Goal: Task Accomplishment & Management: Use online tool/utility

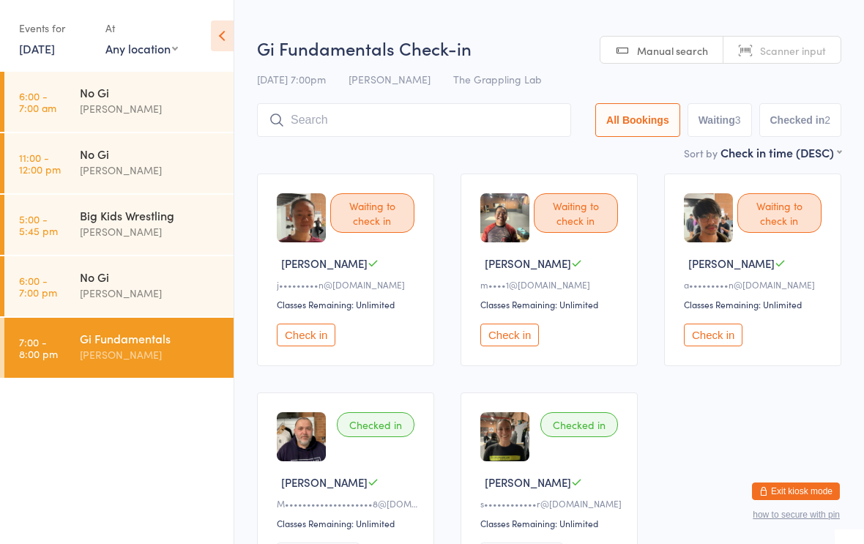
click at [448, 119] on input "search" at bounding box center [414, 120] width 314 height 34
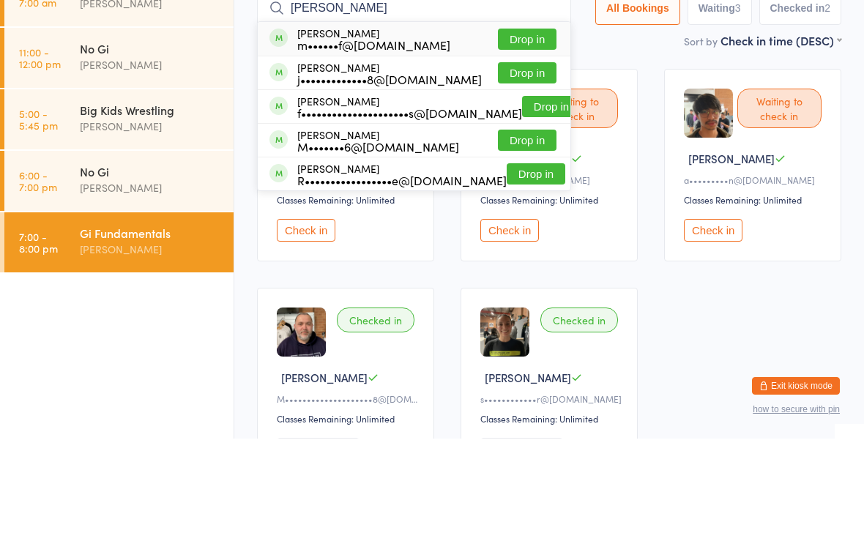
type input "[PERSON_NAME]"
click at [518, 168] on button "Drop in" at bounding box center [527, 178] width 59 height 21
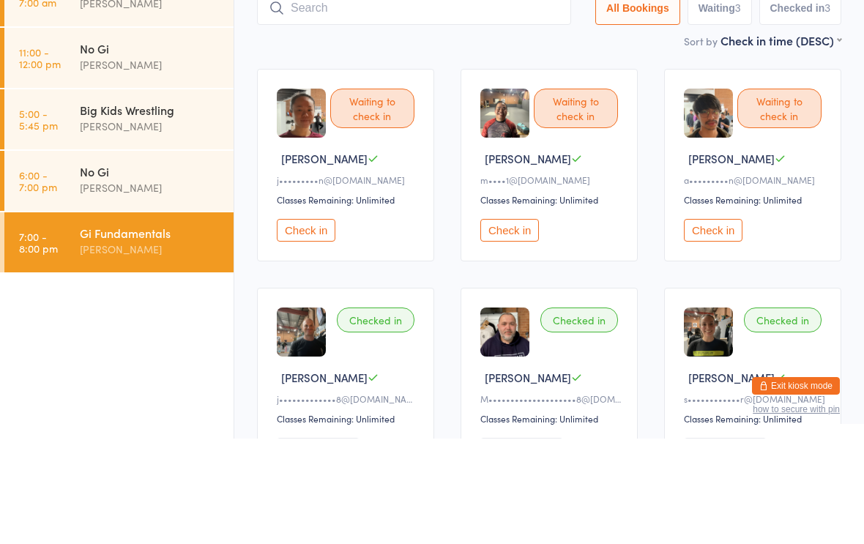
click at [529, 97] on input "search" at bounding box center [414, 114] width 314 height 34
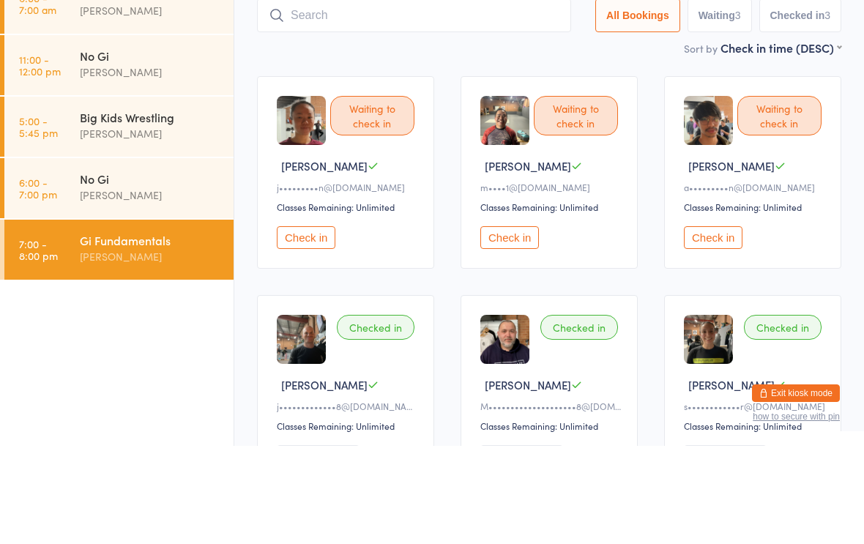
click at [579, 138] on div "Sort by Check in time (DESC) First name (ASC) First name (DESC) Last name (ASC)…" at bounding box center [549, 146] width 584 height 16
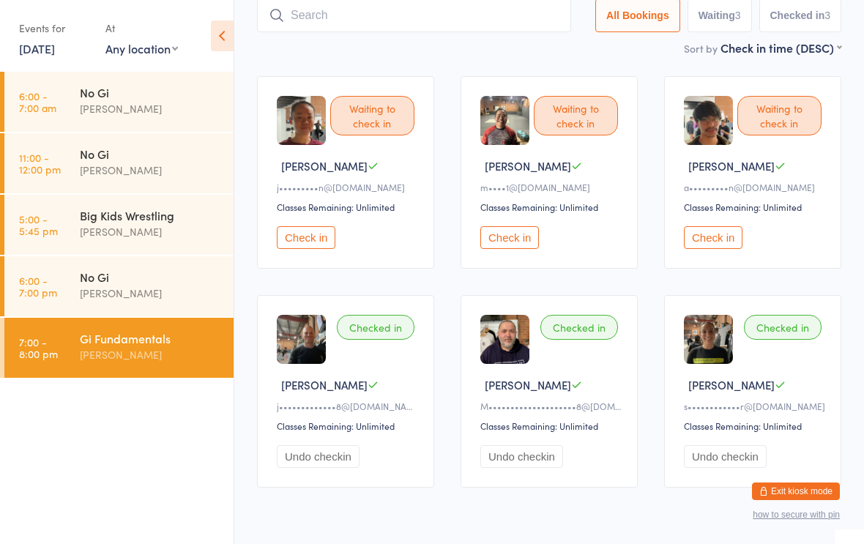
click at [323, 18] on input "search" at bounding box center [414, 16] width 314 height 34
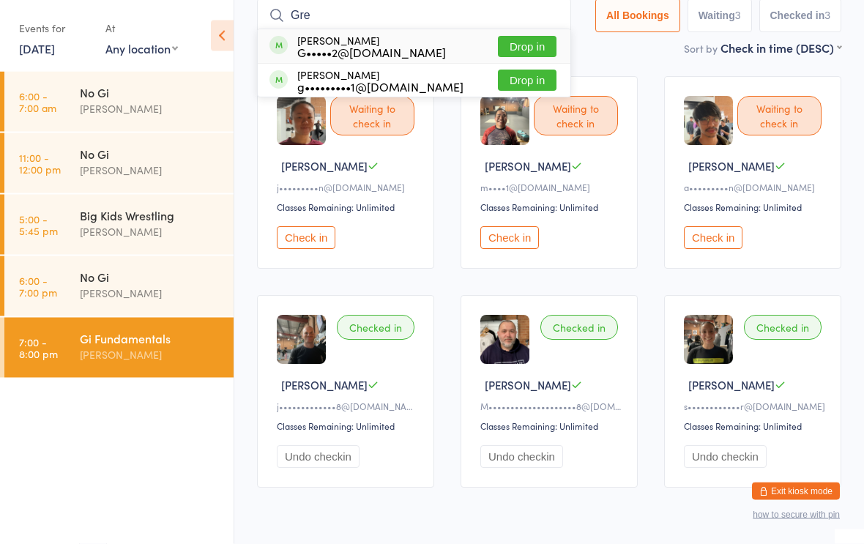
type input "Gre"
click at [519, 43] on button "Drop in" at bounding box center [527, 47] width 59 height 21
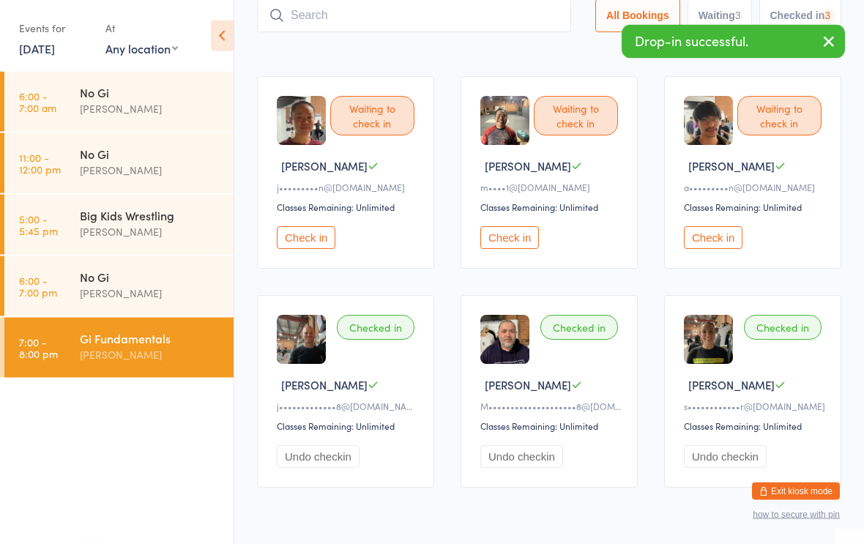
scroll to position [98, 0]
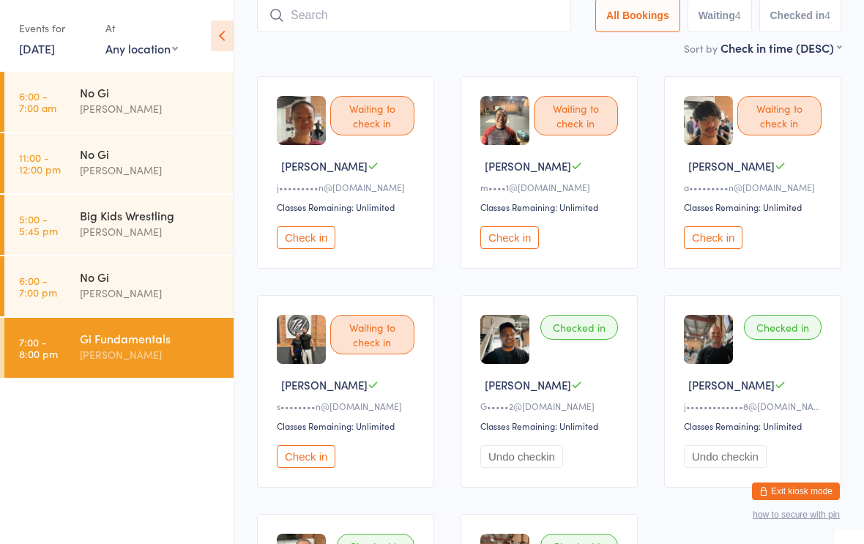
click at [330, 32] on input "search" at bounding box center [414, 16] width 314 height 34
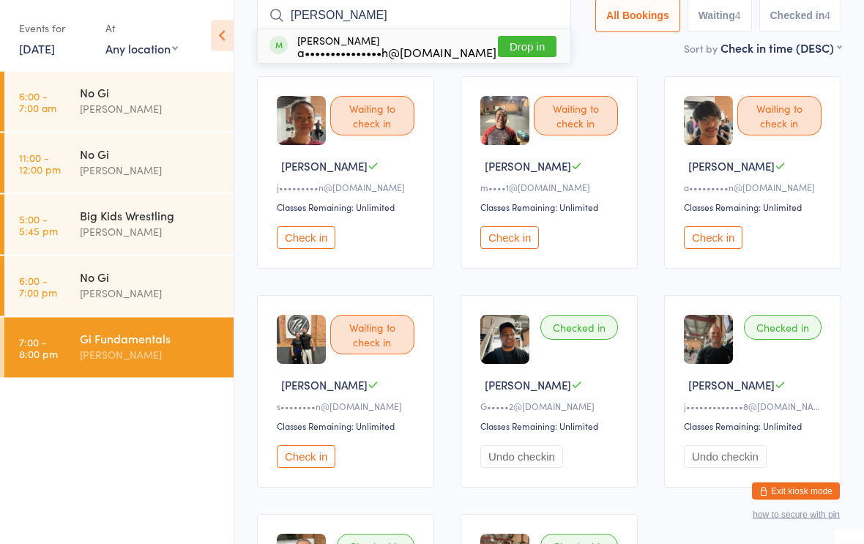
type input "[PERSON_NAME]"
click at [513, 53] on button "Drop in" at bounding box center [527, 47] width 59 height 21
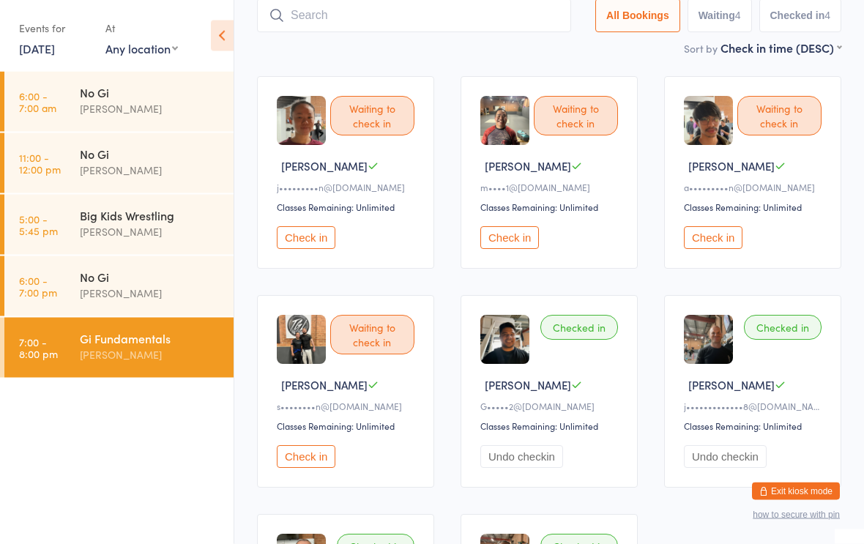
scroll to position [98, 0]
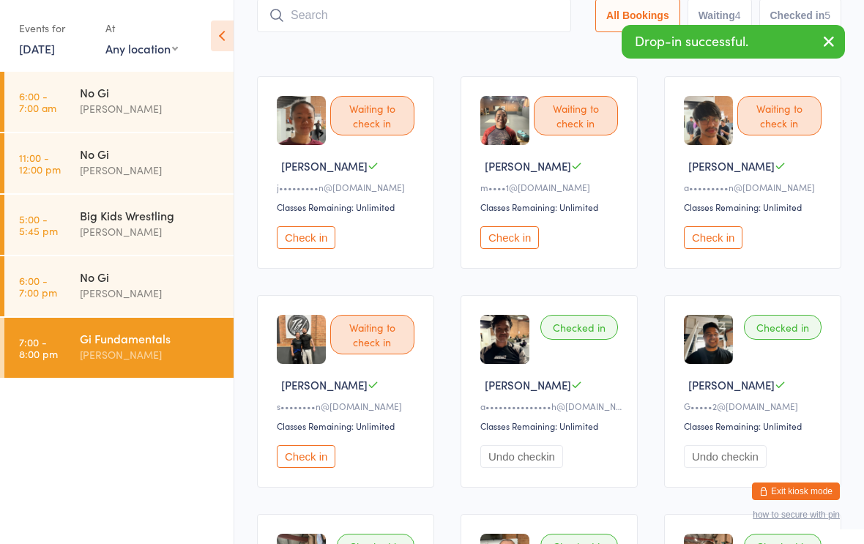
click at [372, 16] on input "search" at bounding box center [414, 16] width 314 height 34
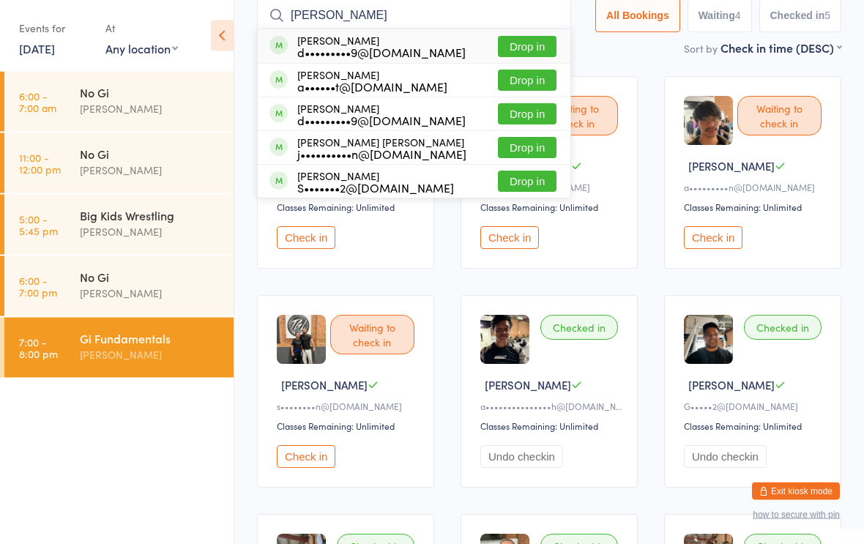
type input "[PERSON_NAME]"
click at [514, 86] on button "Drop in" at bounding box center [527, 80] width 59 height 21
